Goal: Task Accomplishment & Management: Use online tool/utility

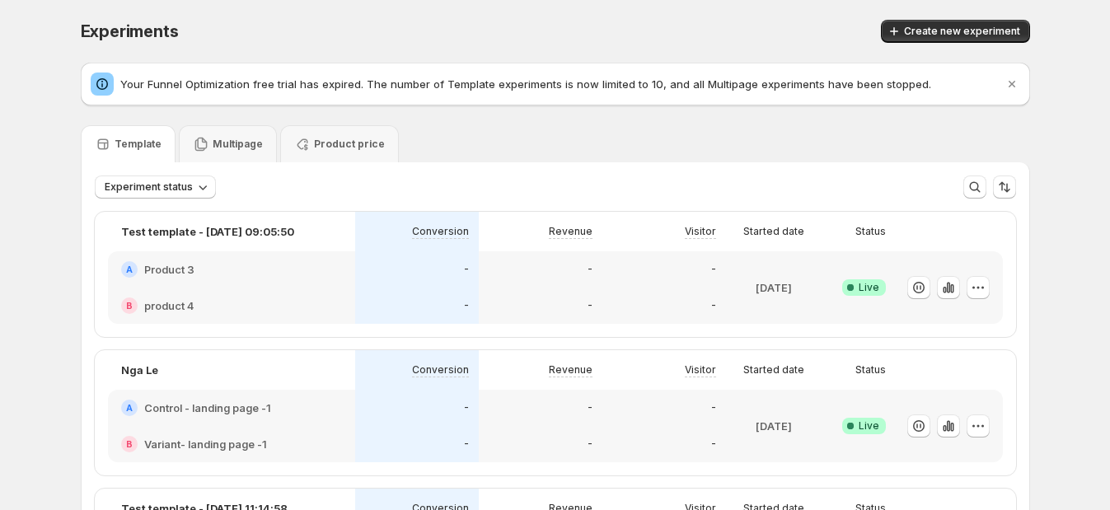
click at [429, 294] on div "-" at bounding box center [417, 306] width 124 height 36
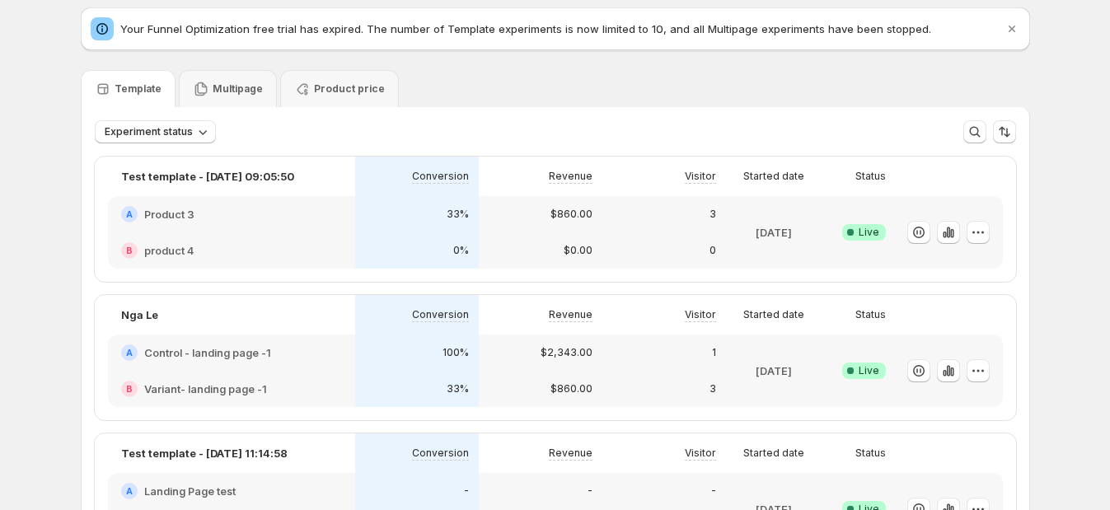
scroll to position [102, 0]
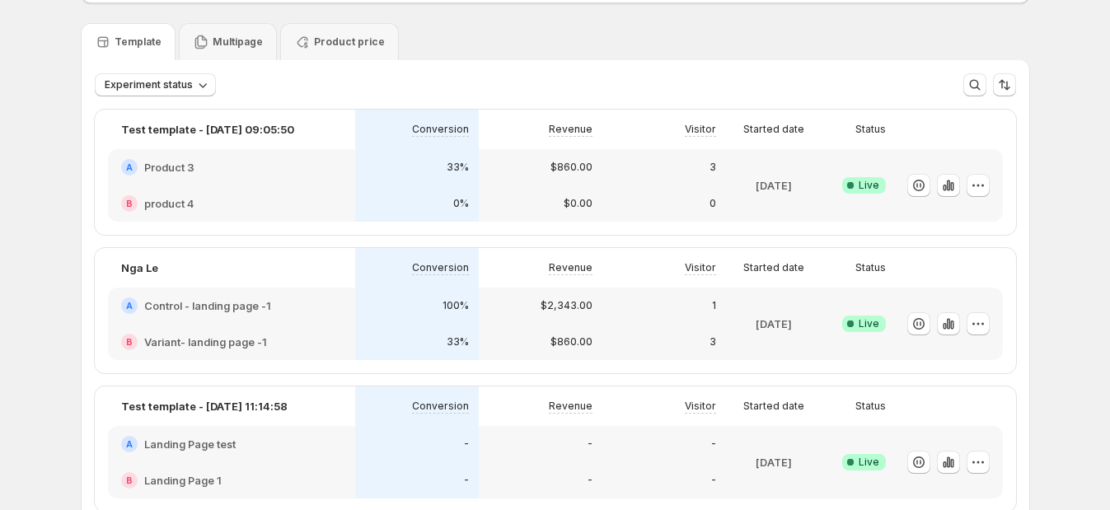
click at [309, 187] on div "B product 4" at bounding box center [231, 203] width 247 height 36
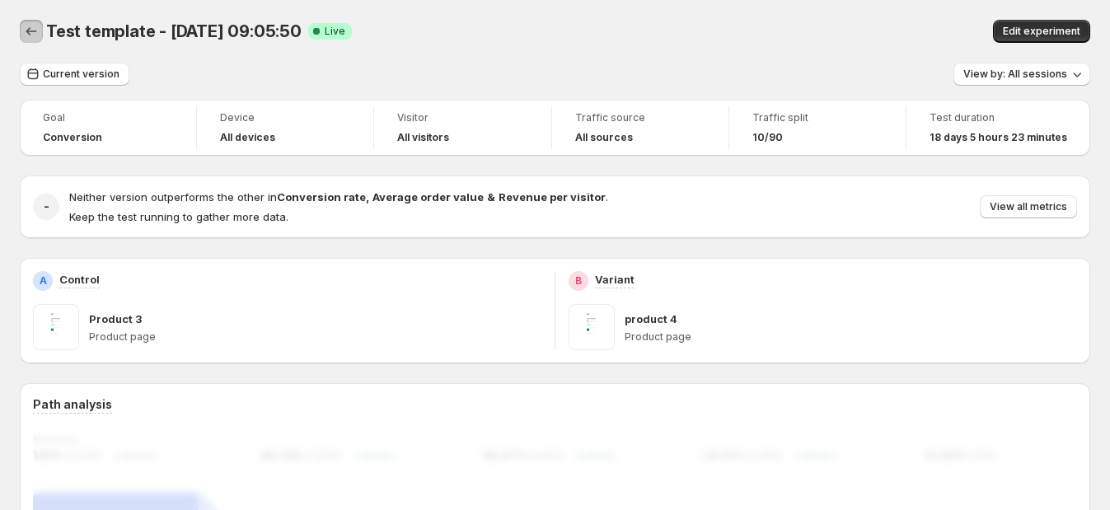
click at [28, 38] on icon "Back" at bounding box center [31, 31] width 16 height 16
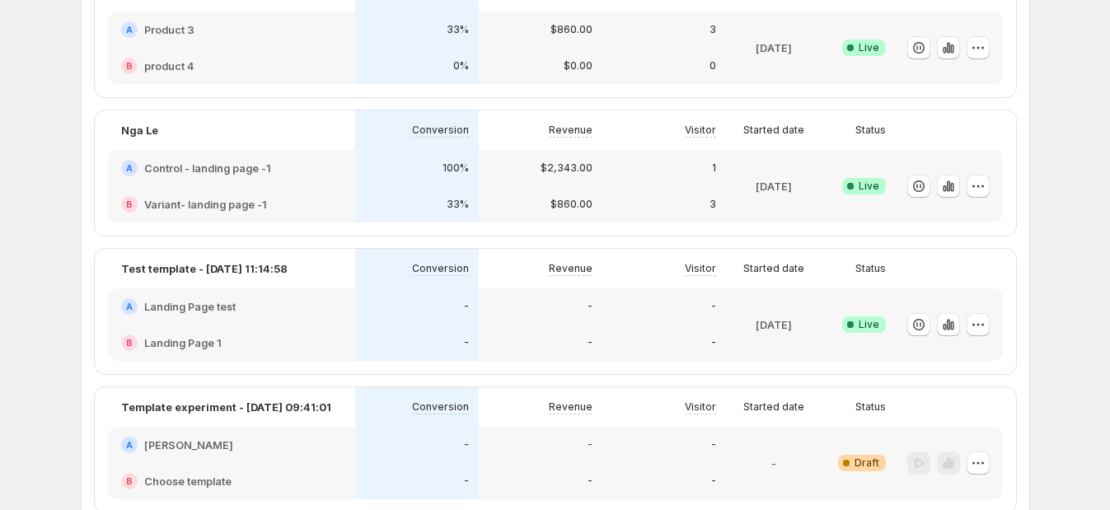
scroll to position [309, 0]
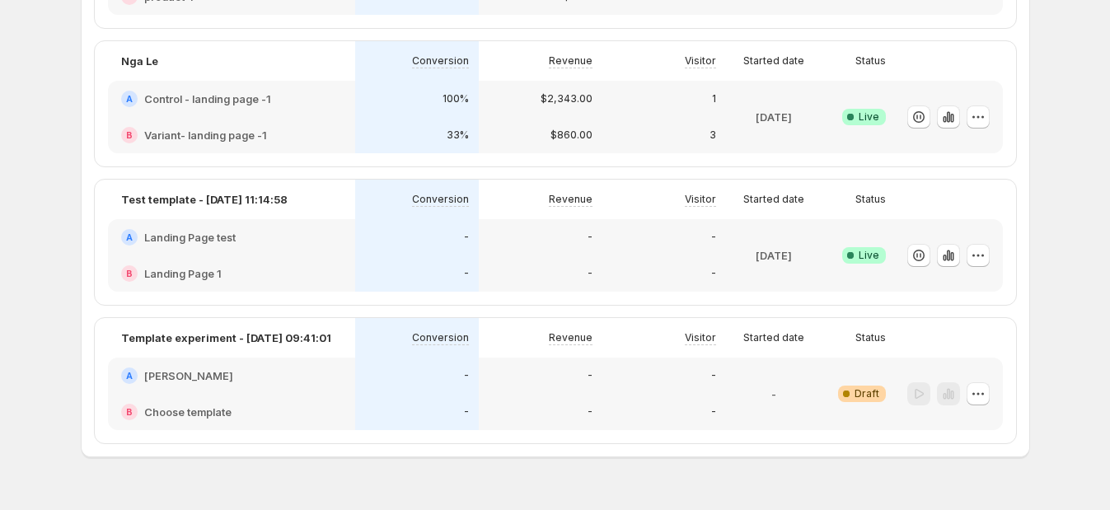
click at [305, 375] on div "A [PERSON_NAME]" at bounding box center [231, 376] width 221 height 16
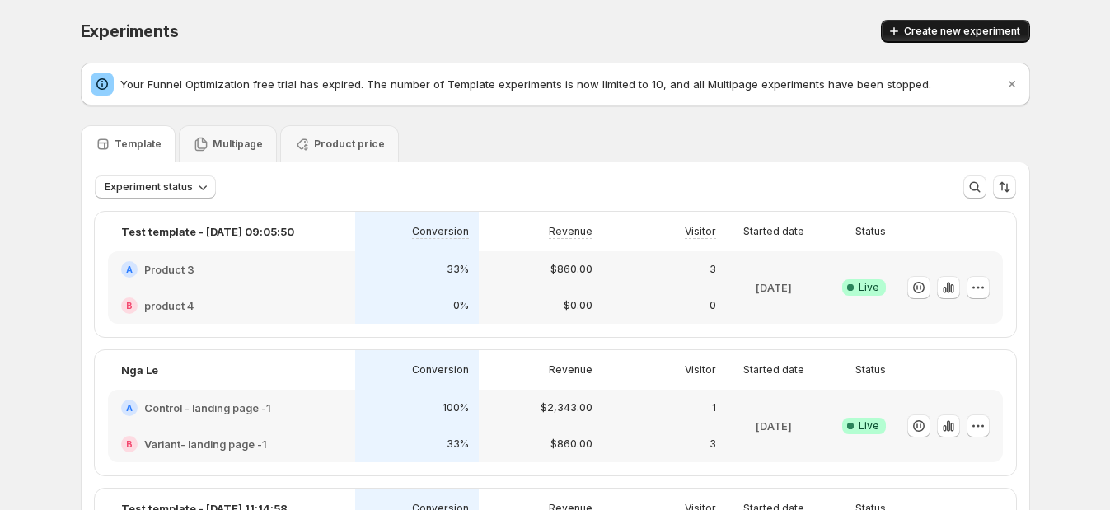
click at [964, 29] on span "Create new experiment" at bounding box center [962, 31] width 116 height 13
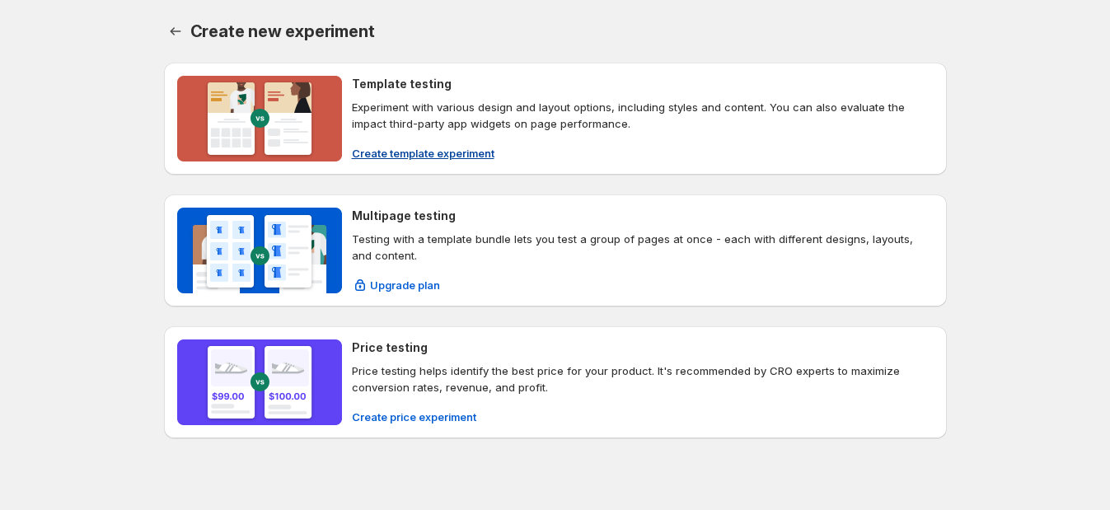
click at [420, 148] on span "Create template experiment" at bounding box center [423, 153] width 143 height 16
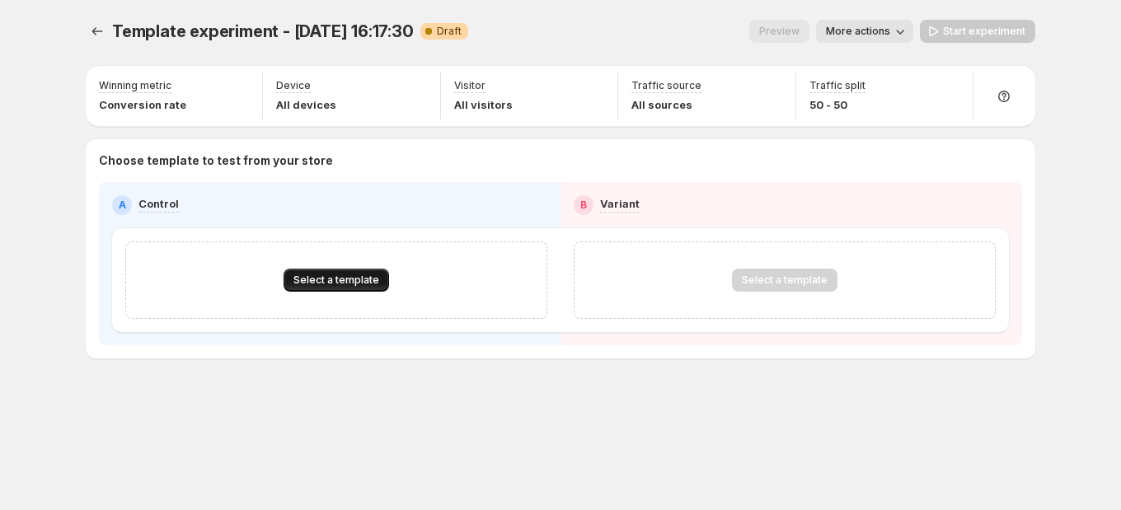
click at [359, 283] on span "Select a template" at bounding box center [336, 280] width 86 height 13
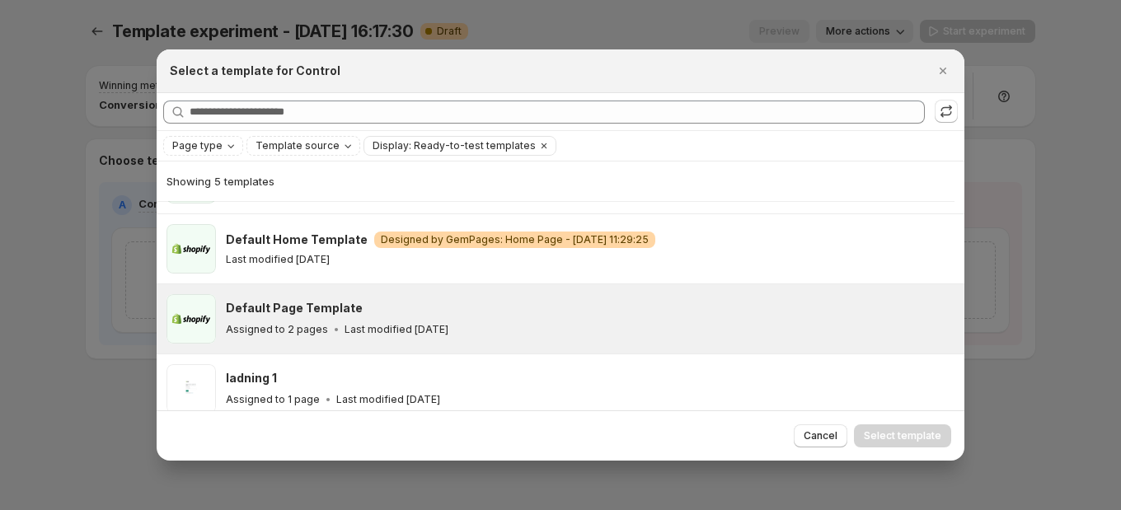
scroll to position [38, 0]
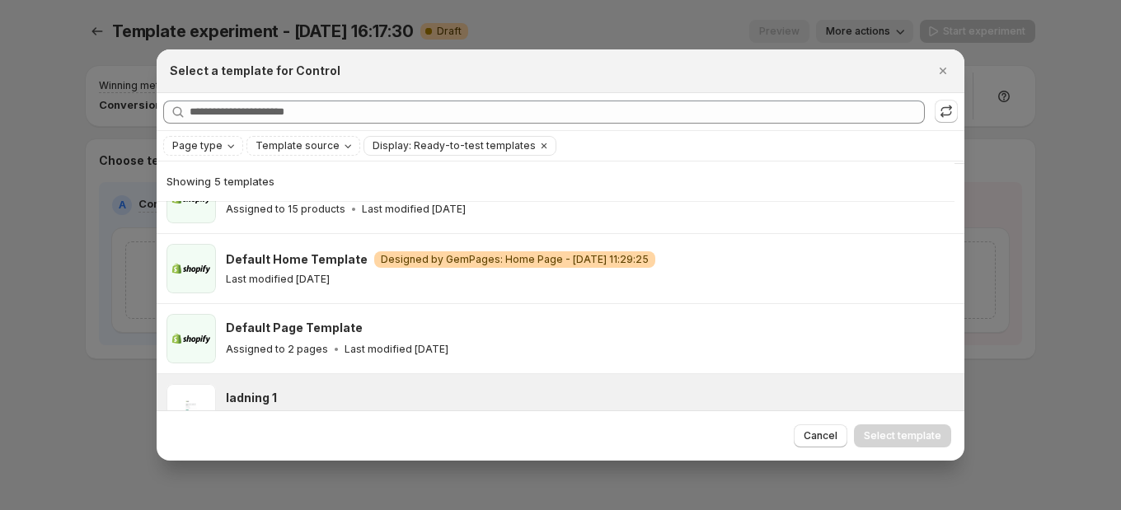
click at [272, 392] on h3 "ladning 1" at bounding box center [251, 398] width 51 height 16
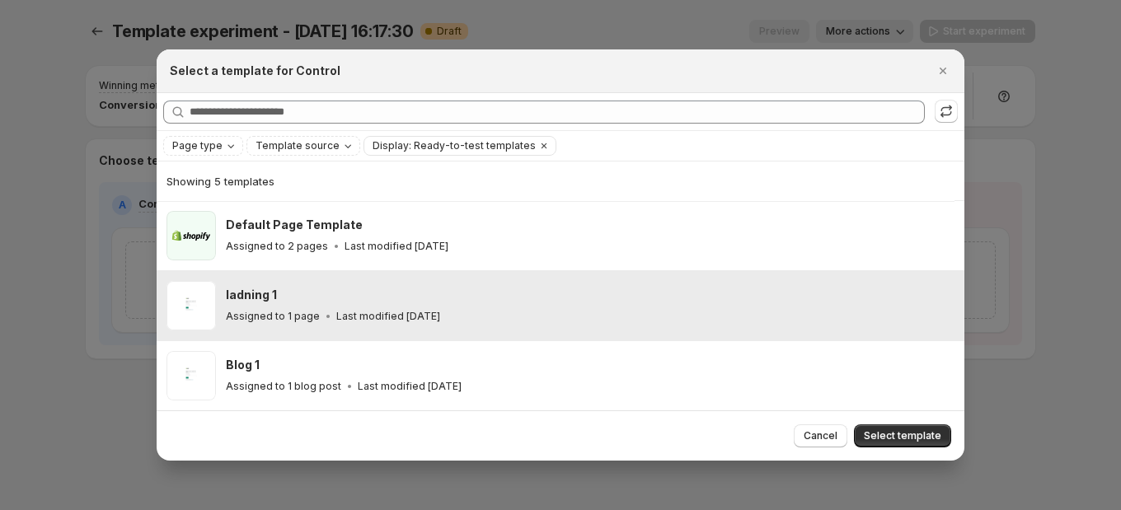
click at [299, 301] on div "ladning 1" at bounding box center [588, 295] width 724 height 16
click at [409, 301] on div "ladning 1" at bounding box center [588, 295] width 724 height 16
click at [911, 439] on span "Select template" at bounding box center [902, 435] width 77 height 13
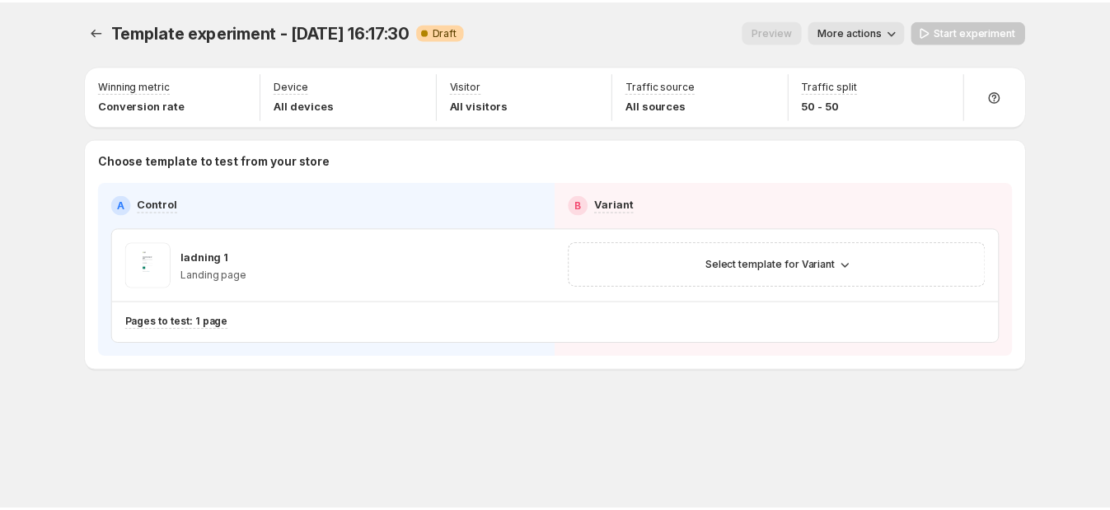
scroll to position [71, 0]
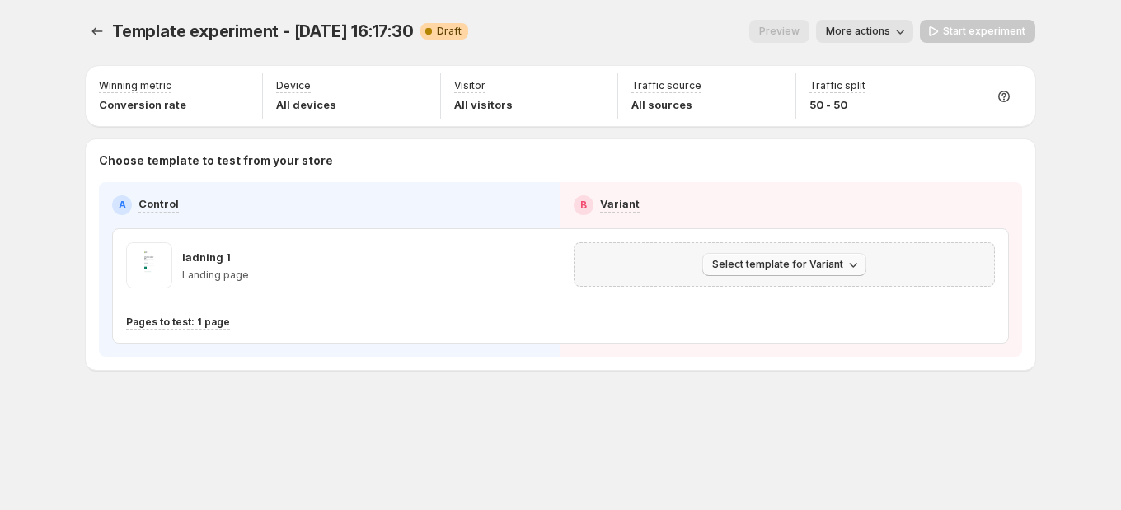
click at [836, 272] on button "Select template for Variant" at bounding box center [784, 264] width 164 height 23
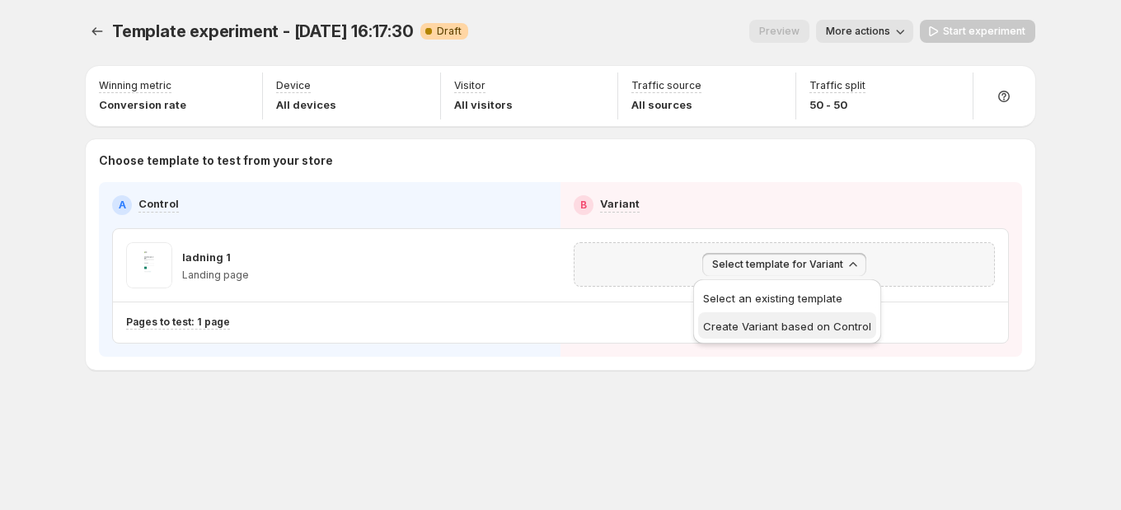
click at [755, 323] on span "Create Variant based on Control" at bounding box center [787, 326] width 168 height 13
